Goal: Task Accomplishment & Management: Use online tool/utility

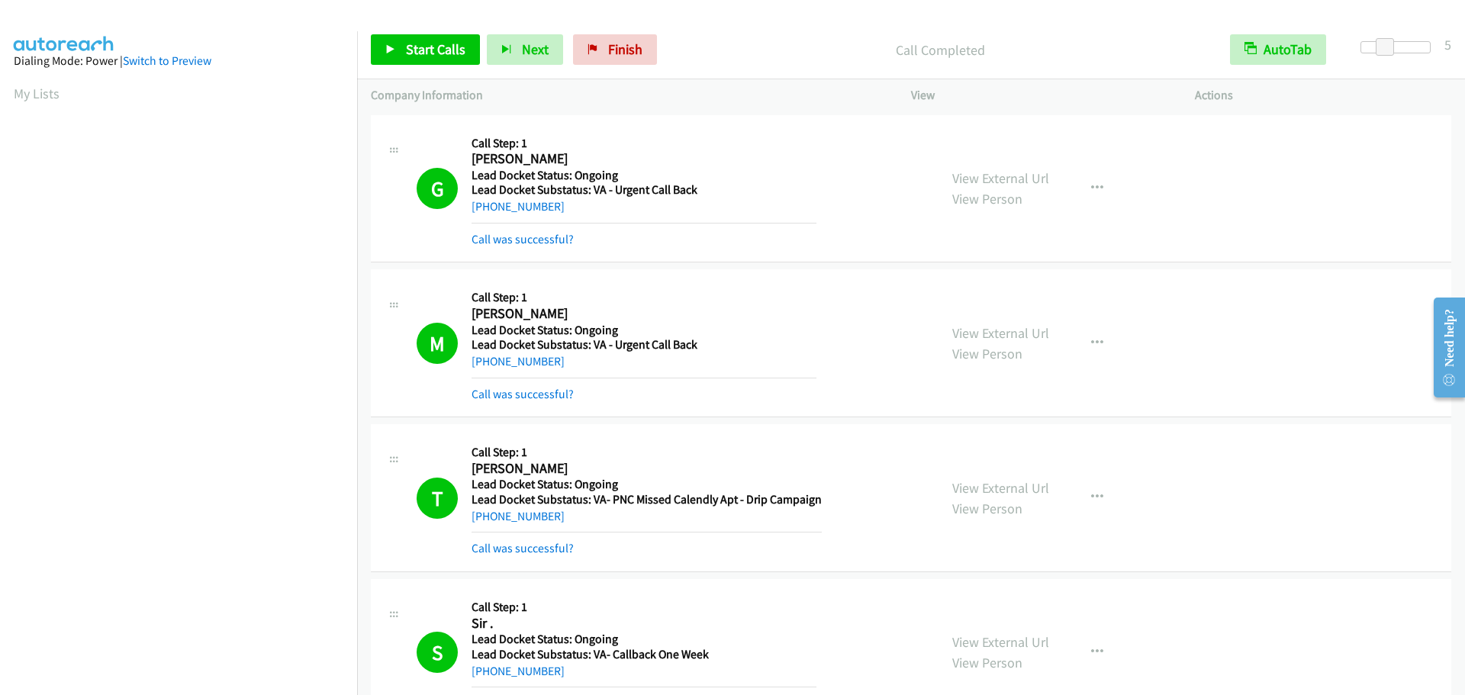
scroll to position [161, 0]
click at [415, 53] on span "Start Calls" at bounding box center [436, 49] width 60 height 18
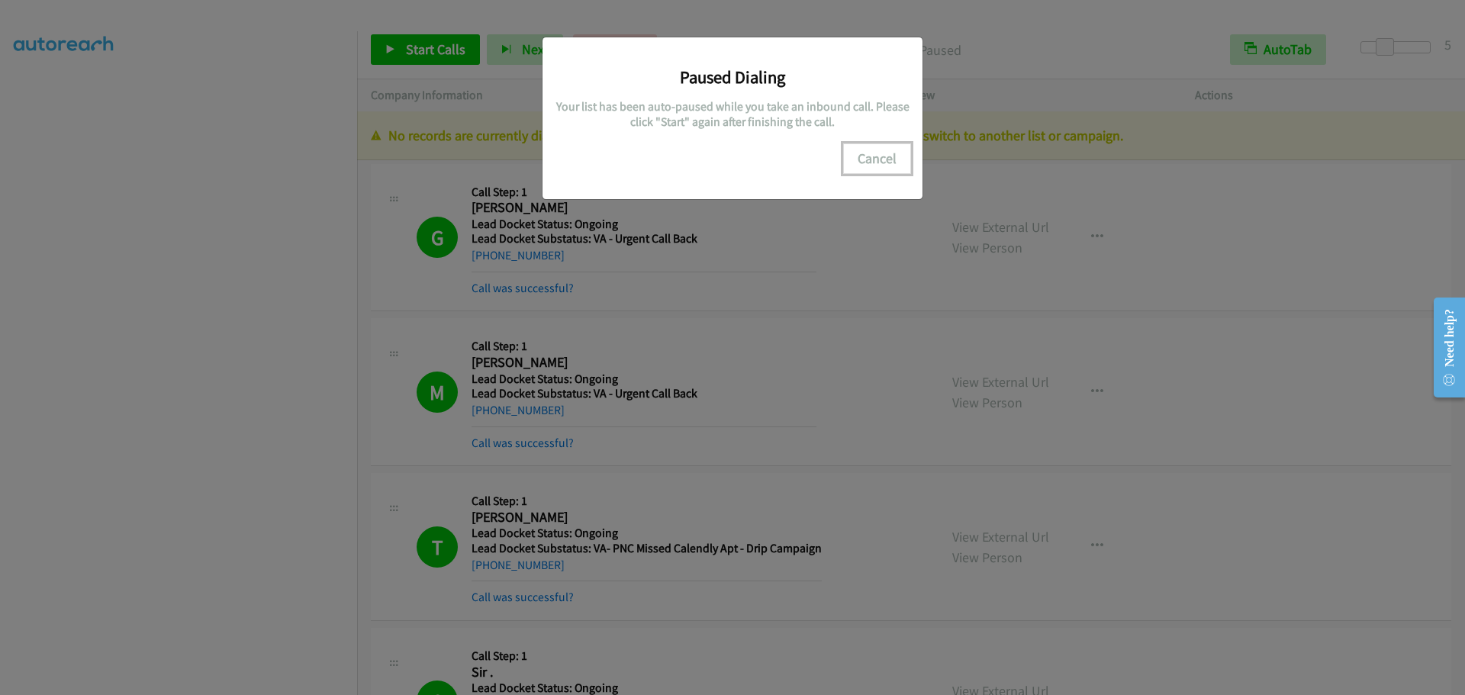
click at [885, 160] on button "Cancel" at bounding box center [877, 158] width 68 height 31
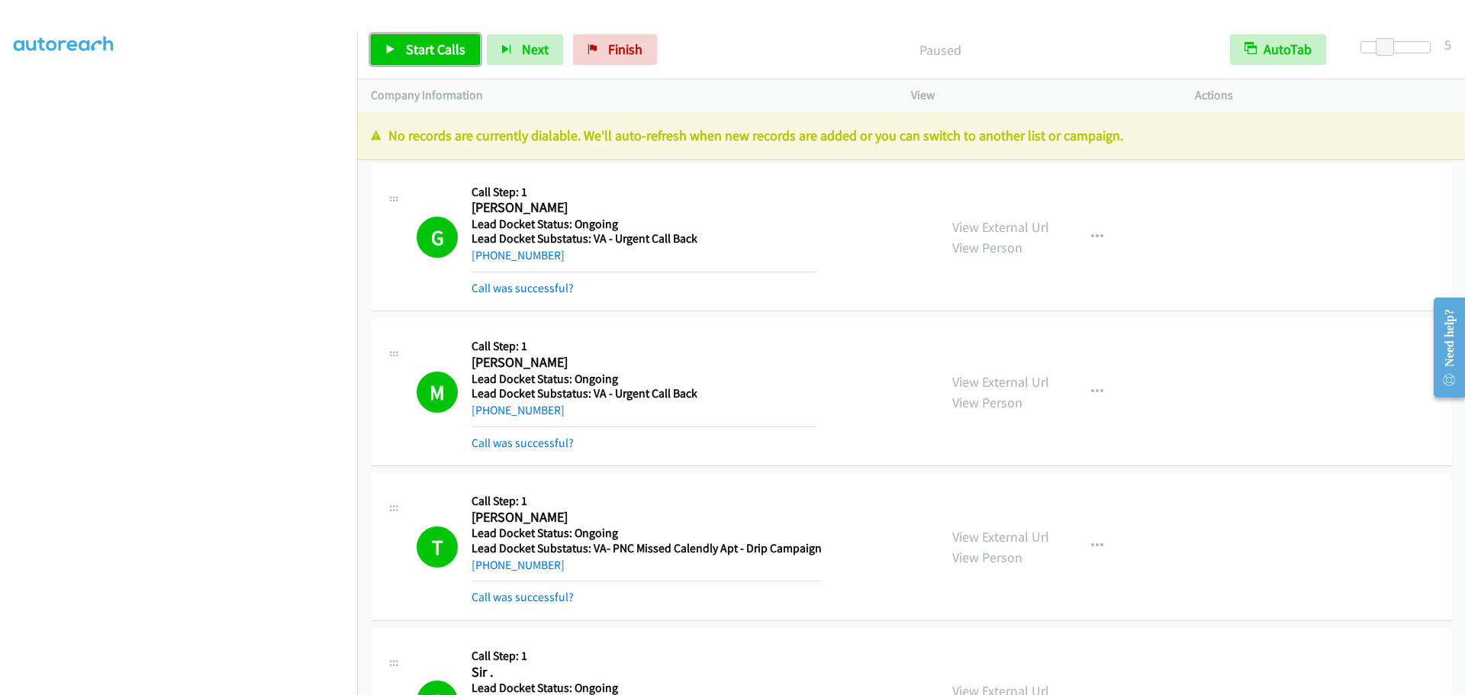
click at [415, 55] on span "Start Calls" at bounding box center [436, 49] width 60 height 18
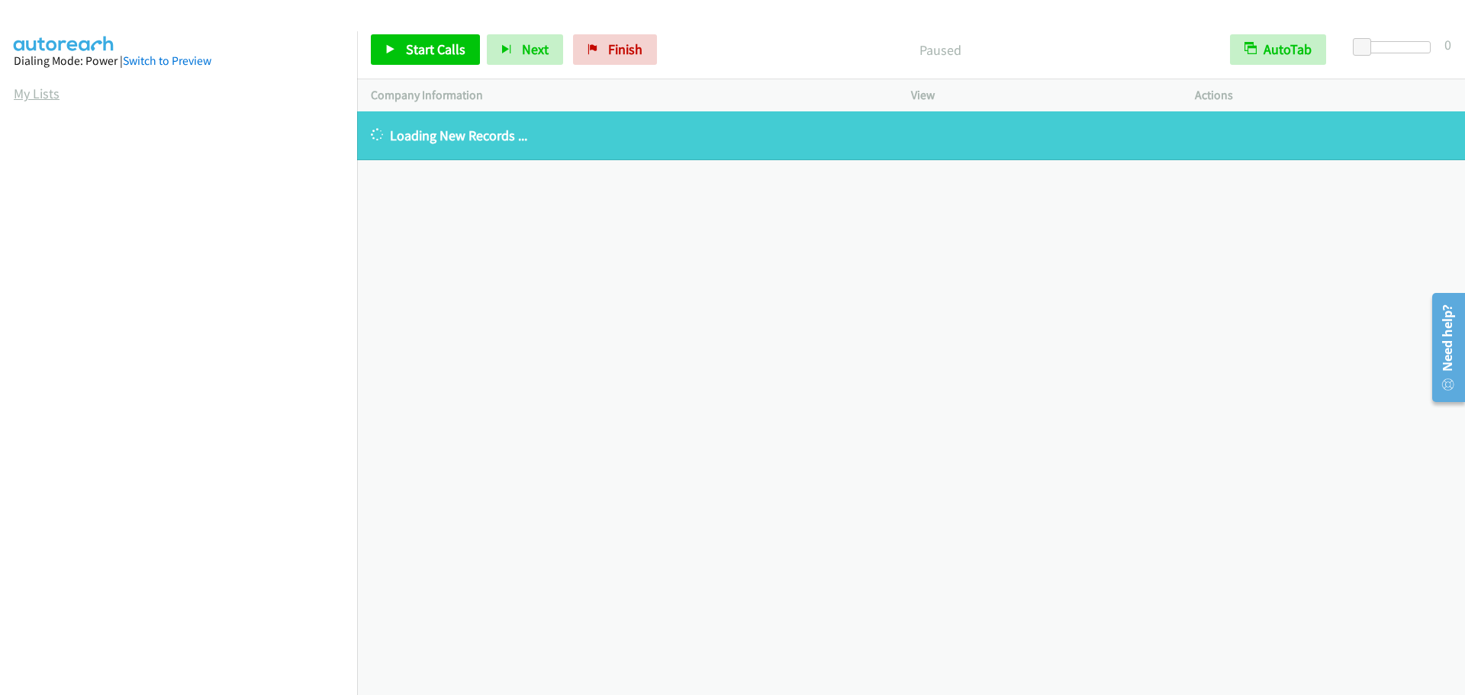
click at [42, 90] on link "My Lists" at bounding box center [37, 94] width 46 height 18
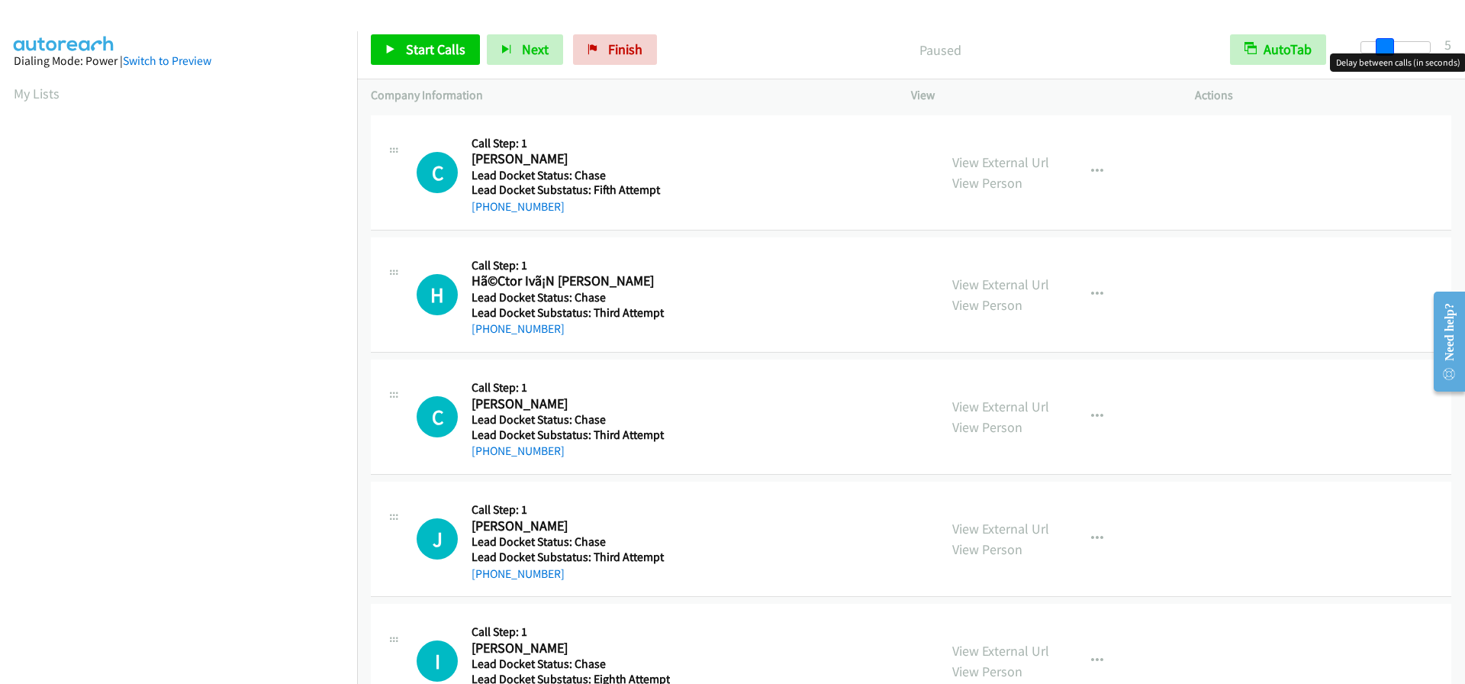
drag, startPoint x: 1362, startPoint y: 42, endPoint x: 1383, endPoint y: 39, distance: 20.8
click at [1383, 39] on span at bounding box center [1385, 47] width 18 height 18
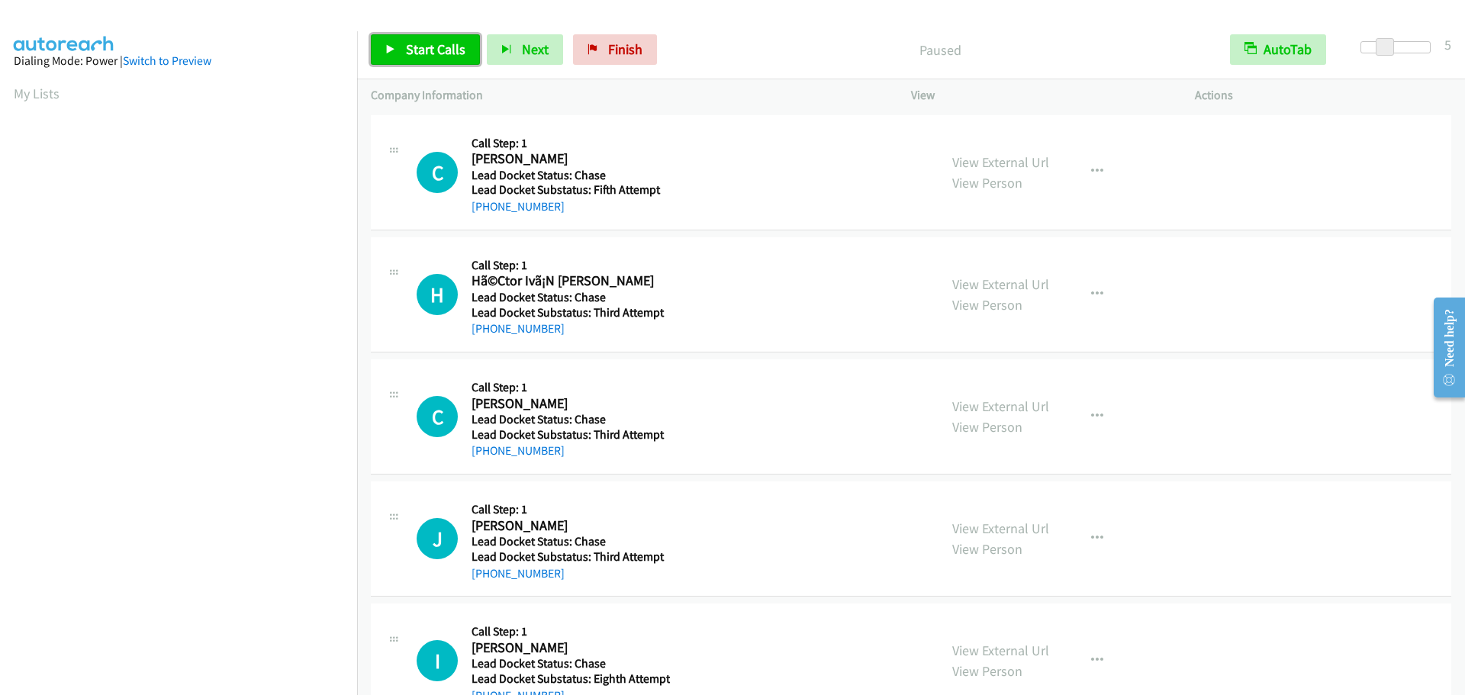
click at [435, 48] on span "Start Calls" at bounding box center [436, 49] width 60 height 18
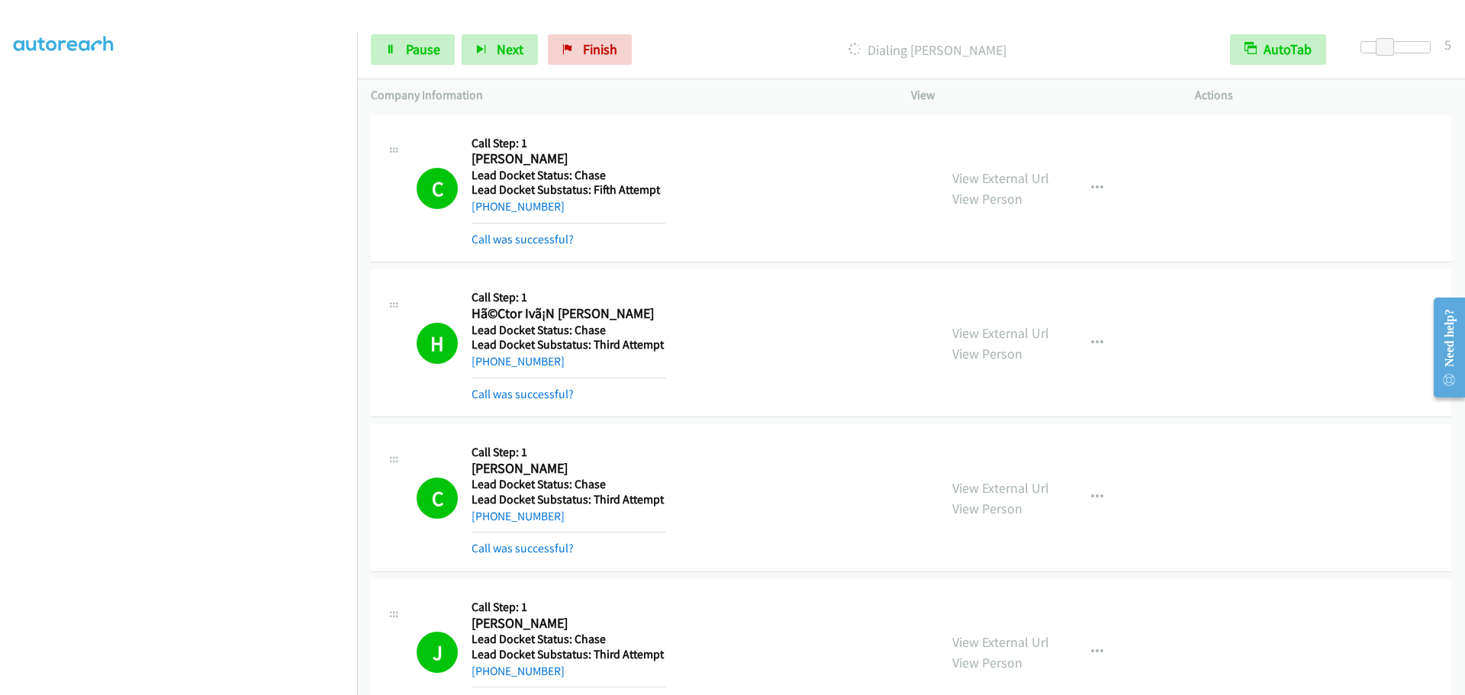
scroll to position [160, 0]
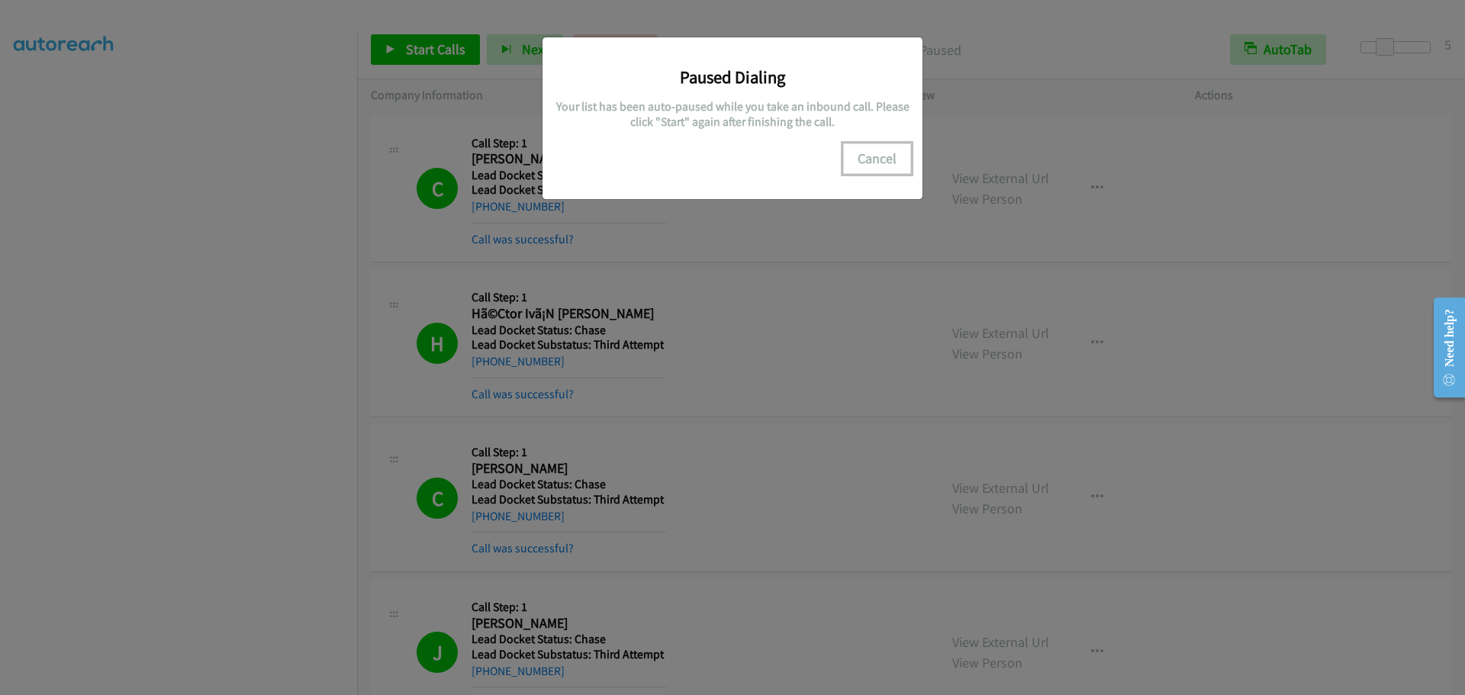
drag, startPoint x: 869, startPoint y: 166, endPoint x: 886, endPoint y: 162, distance: 17.4
click at [879, 165] on button "Cancel" at bounding box center [877, 158] width 68 height 31
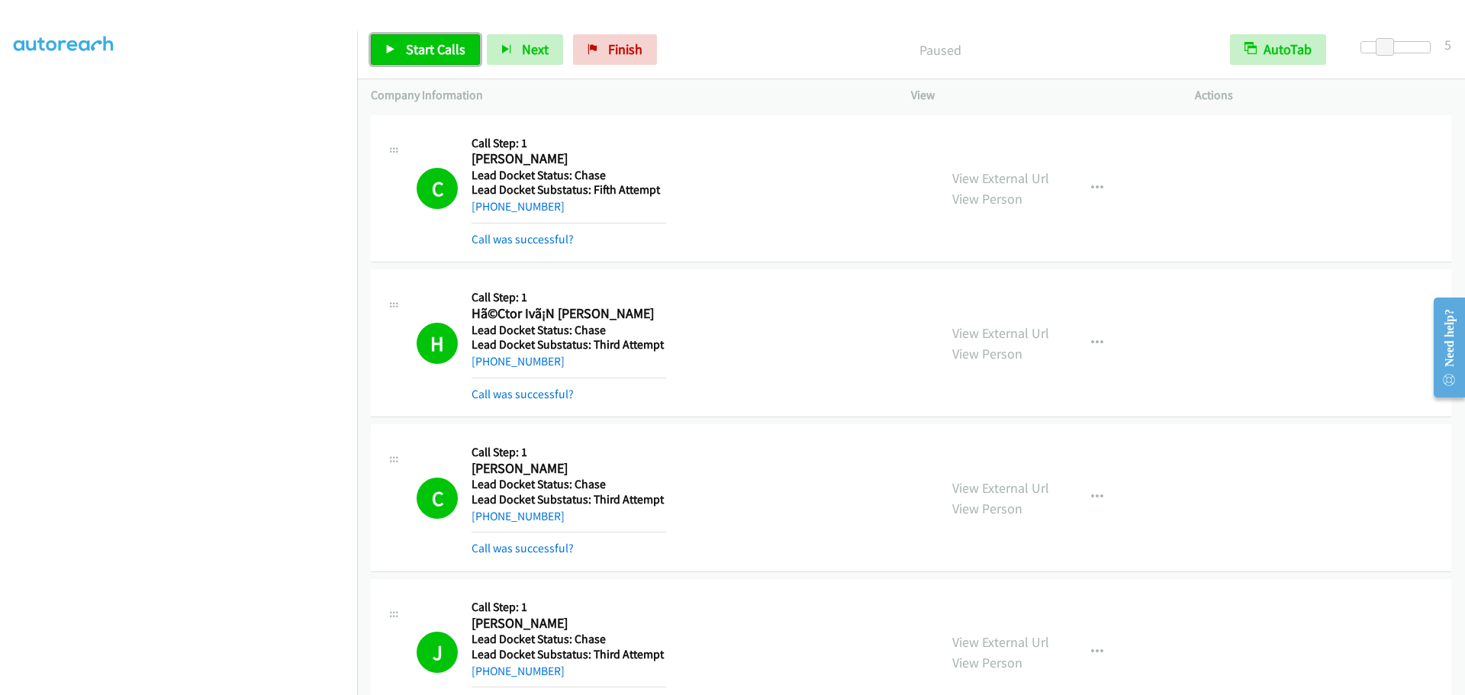
click at [416, 46] on span "Start Calls" at bounding box center [436, 49] width 60 height 18
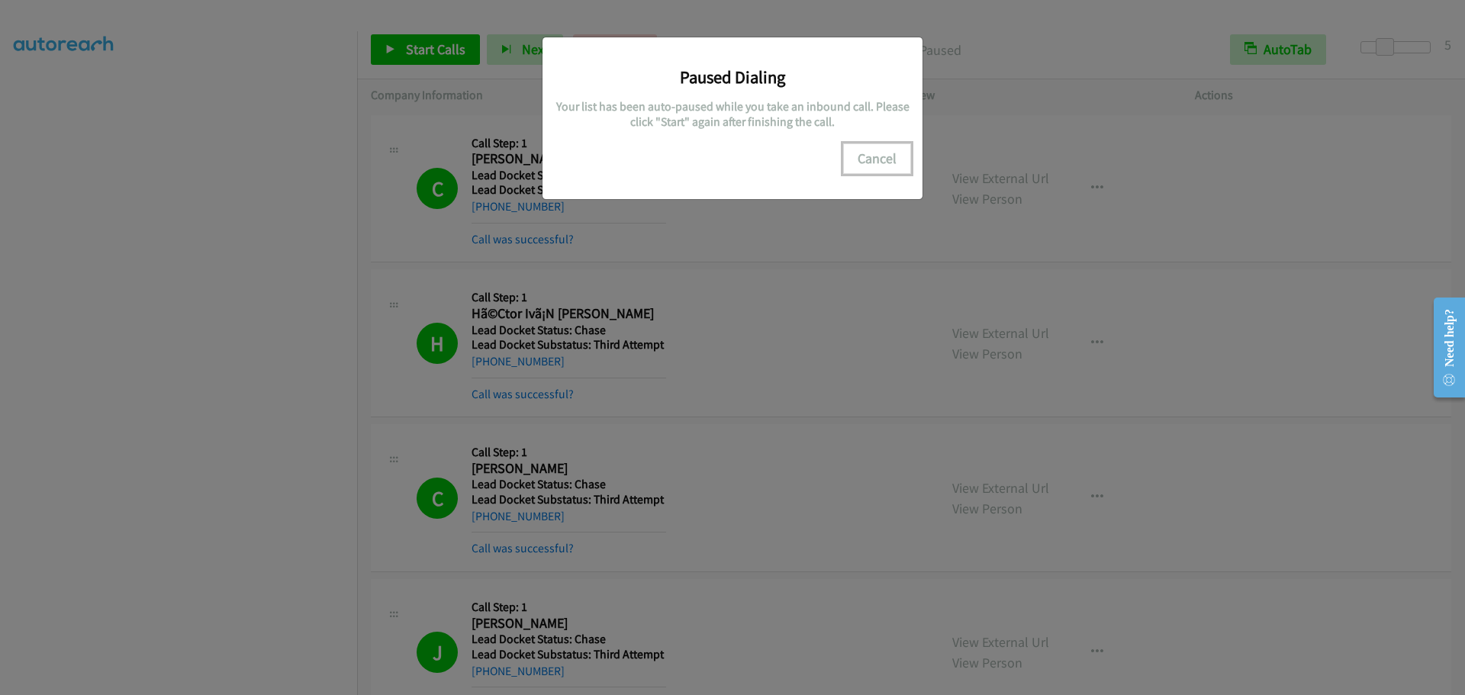
click at [879, 150] on button "Cancel" at bounding box center [877, 158] width 68 height 31
click at [879, 152] on button "Cancel" at bounding box center [877, 158] width 68 height 31
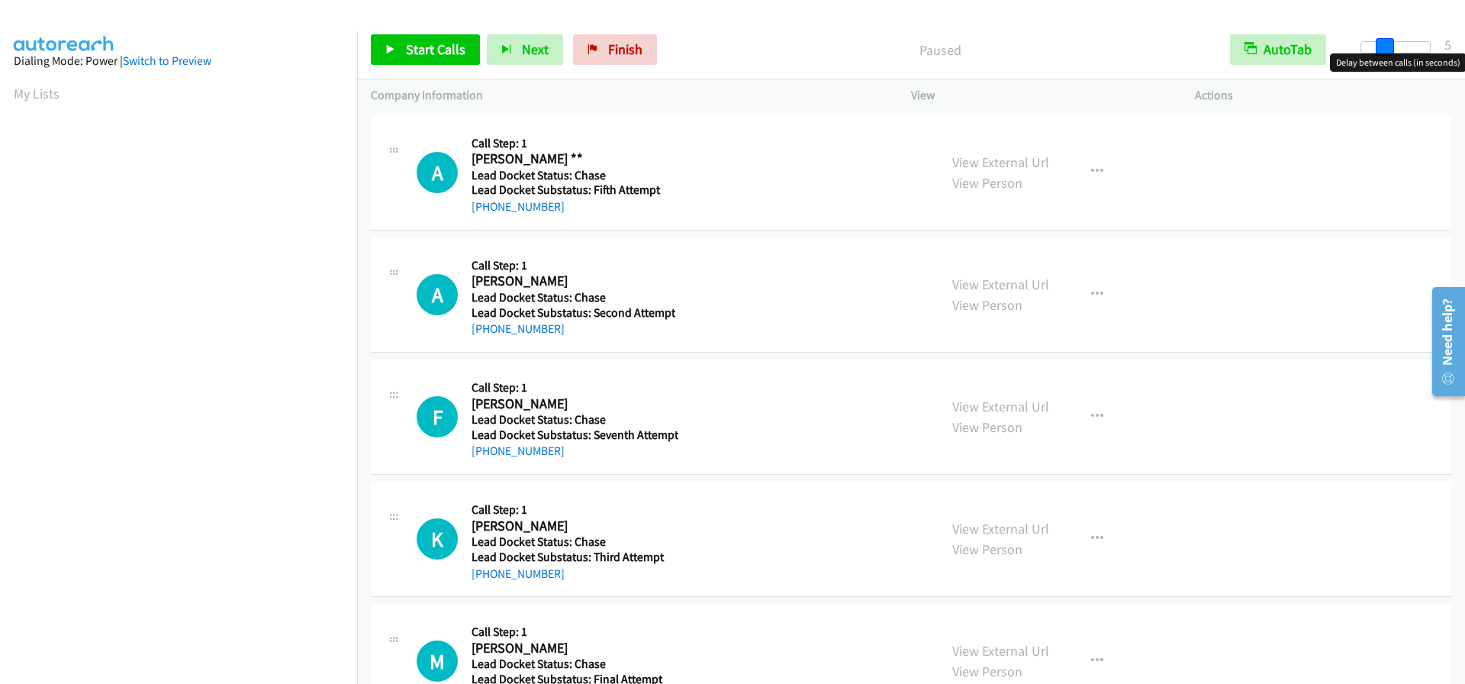
drag, startPoint x: 1358, startPoint y: 47, endPoint x: 1378, endPoint y: 44, distance: 20.8
click at [1378, 44] on span at bounding box center [1385, 47] width 18 height 18
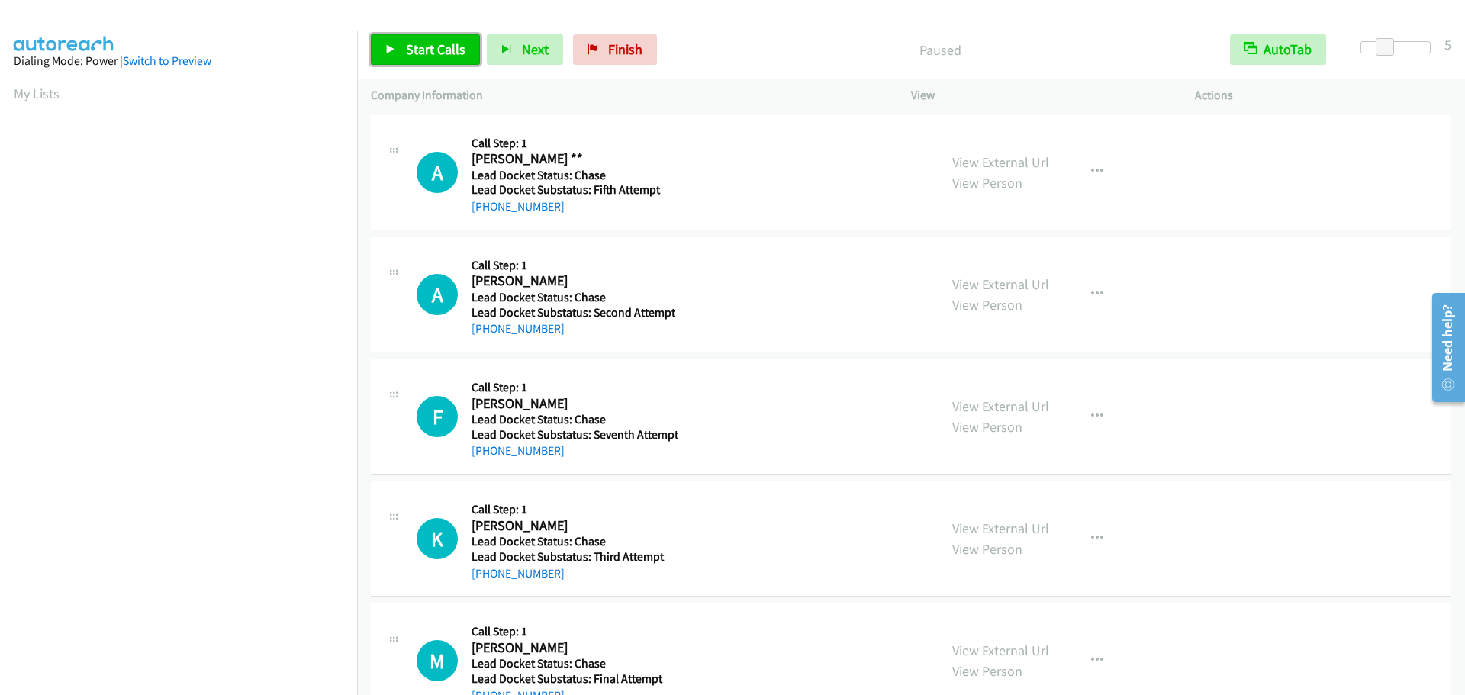
click at [422, 44] on span "Start Calls" at bounding box center [436, 49] width 60 height 18
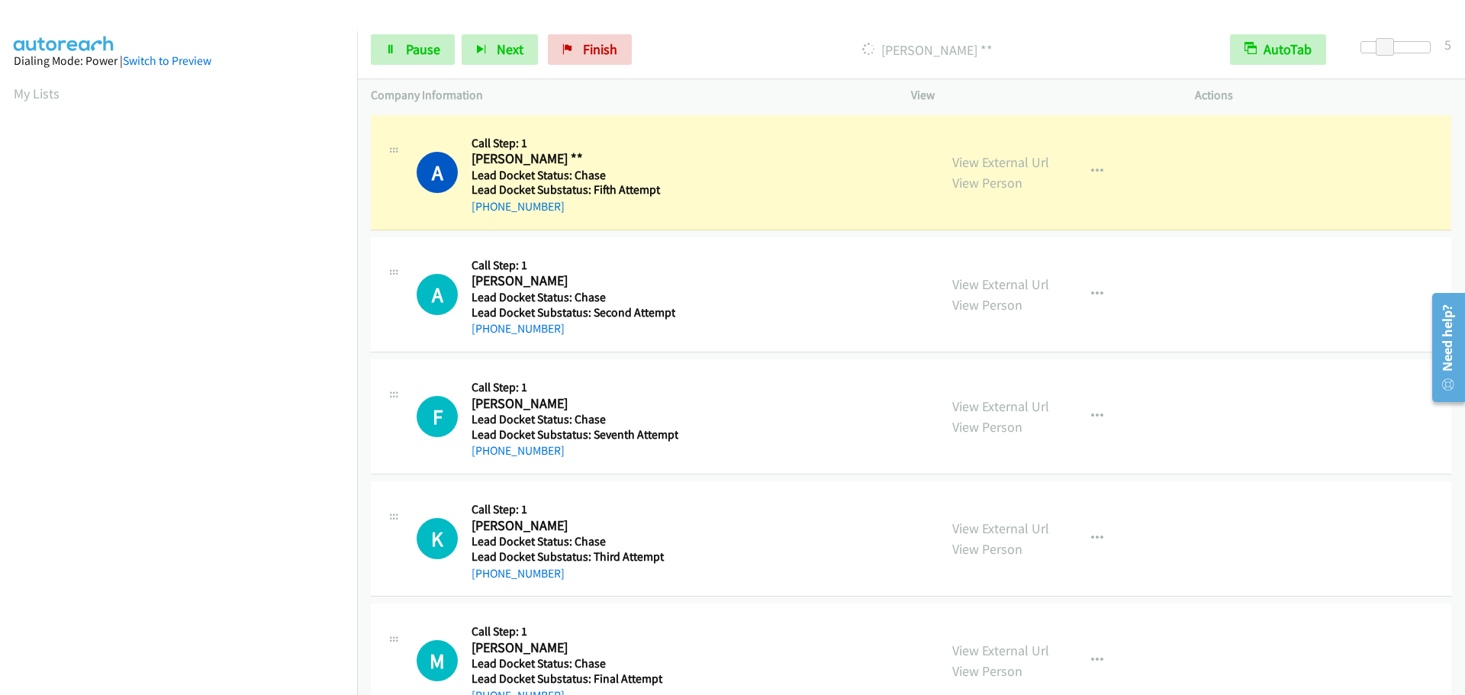
scroll to position [160, 0]
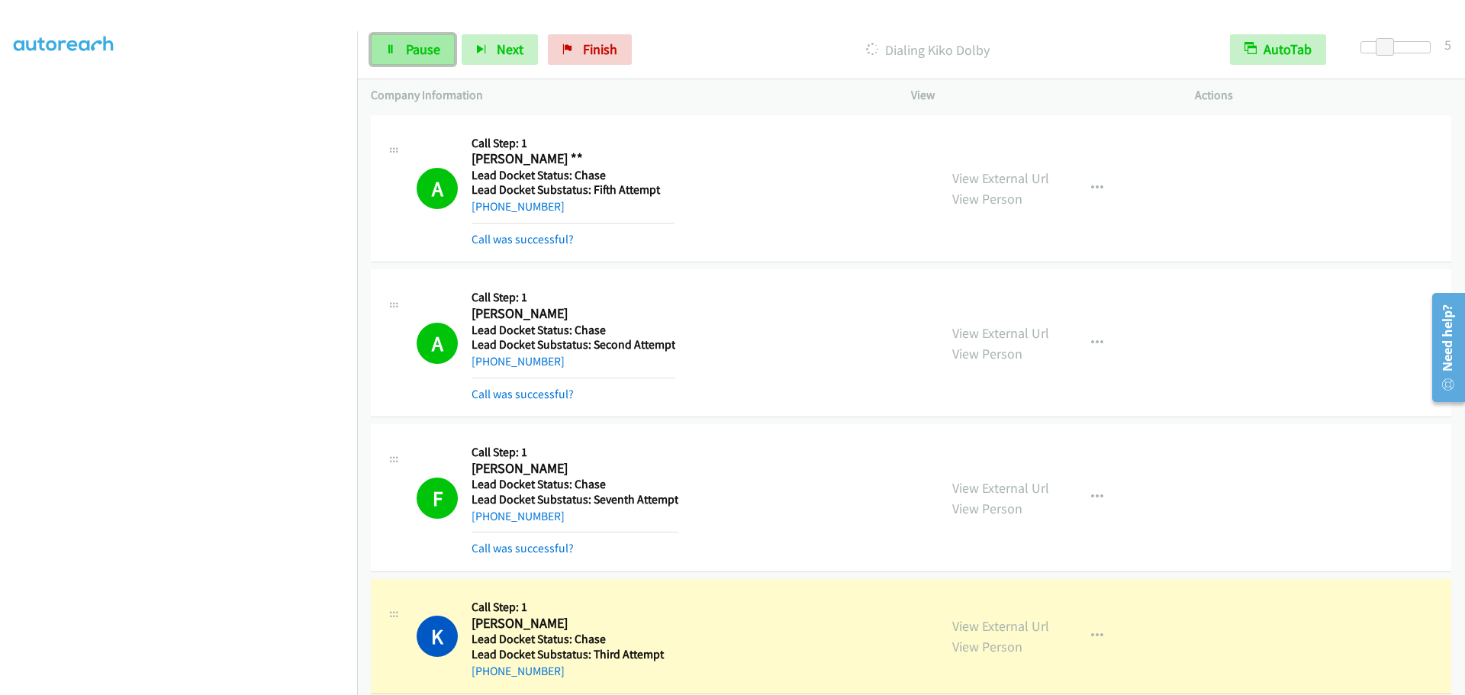
click at [433, 50] on span "Pause" at bounding box center [423, 49] width 34 height 18
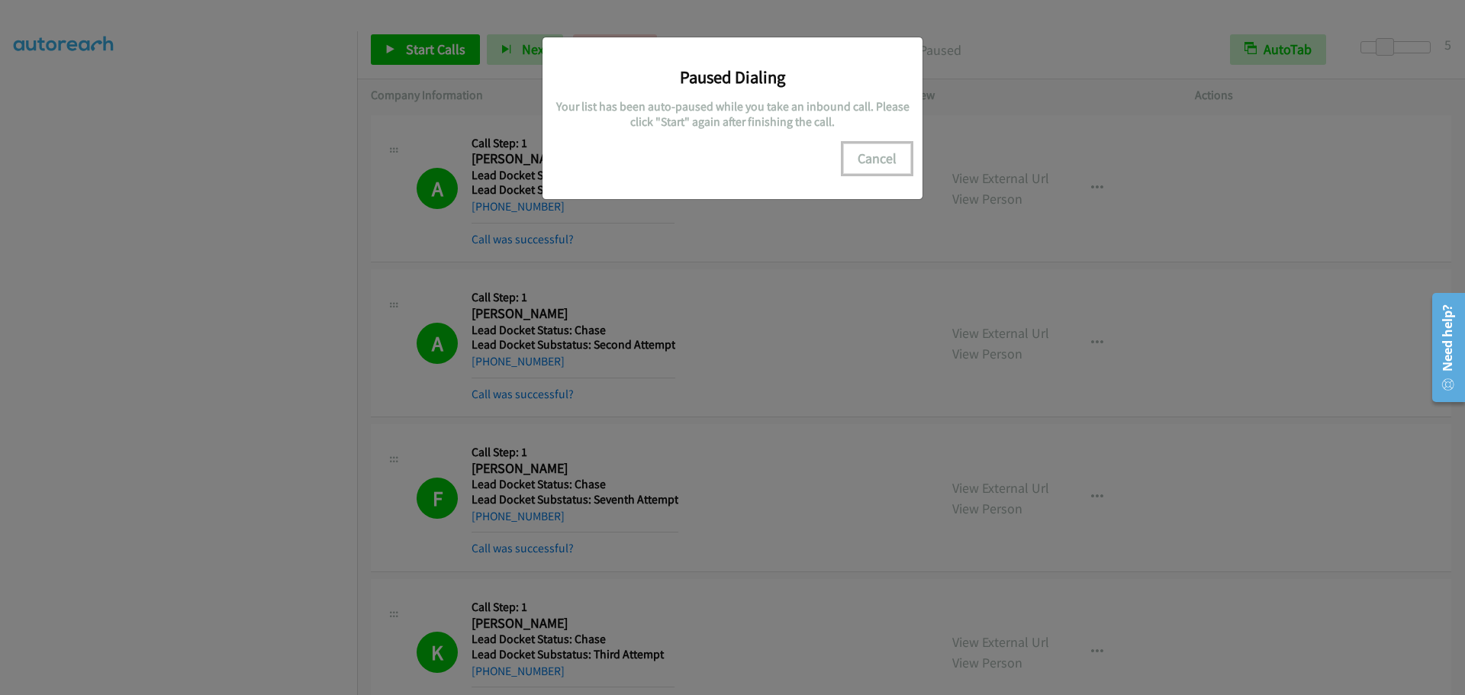
click at [870, 154] on button "Cancel" at bounding box center [877, 158] width 68 height 31
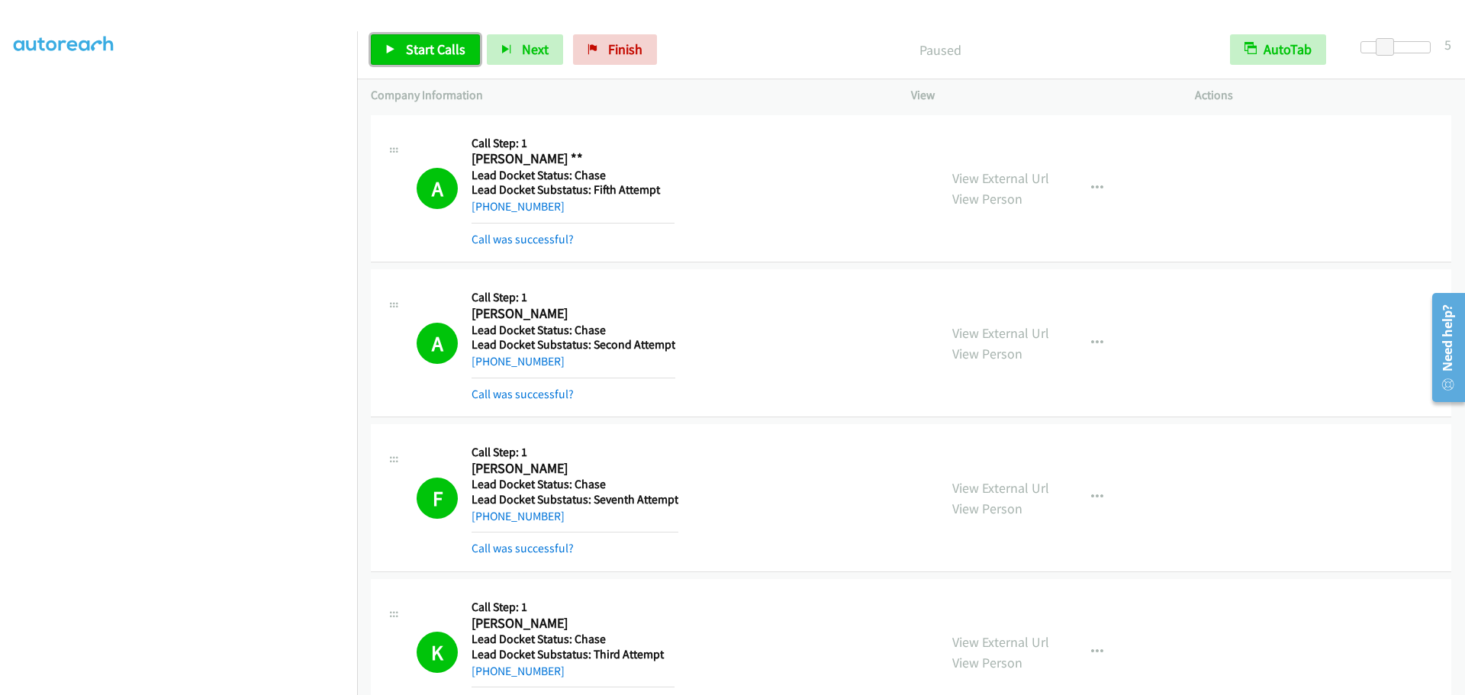
click at [433, 49] on span "Start Calls" at bounding box center [436, 49] width 60 height 18
